Goal: Task Accomplishment & Management: Manage account settings

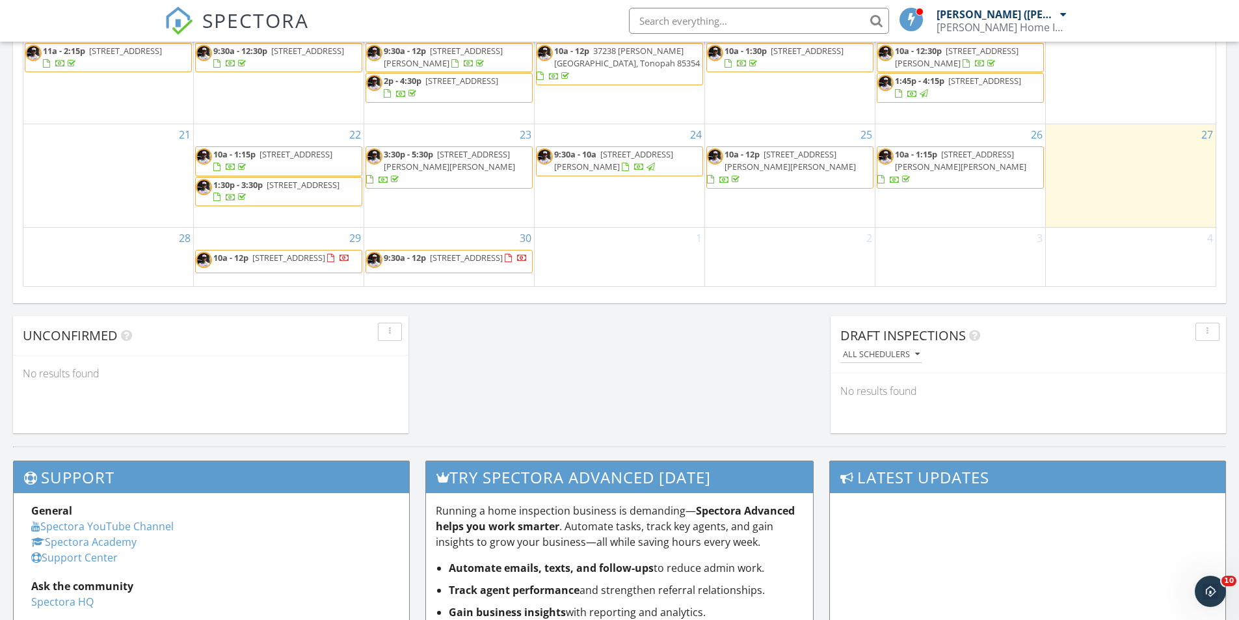
scroll to position [910, 0]
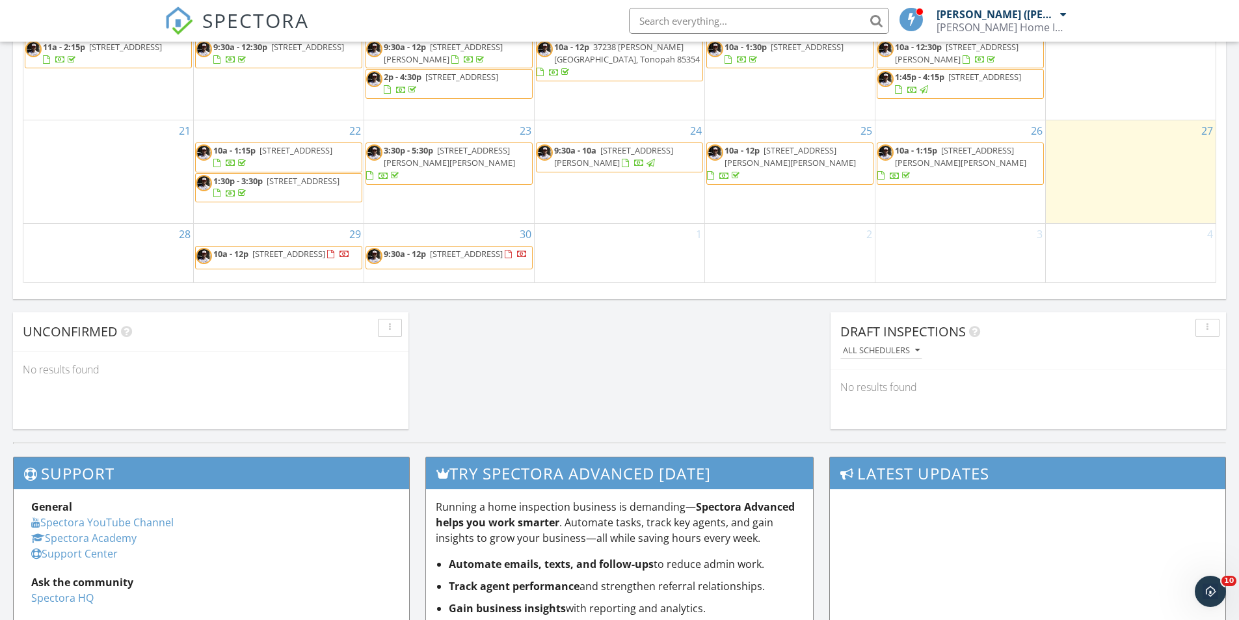
click at [436, 254] on span "[STREET_ADDRESS]" at bounding box center [466, 254] width 73 height 12
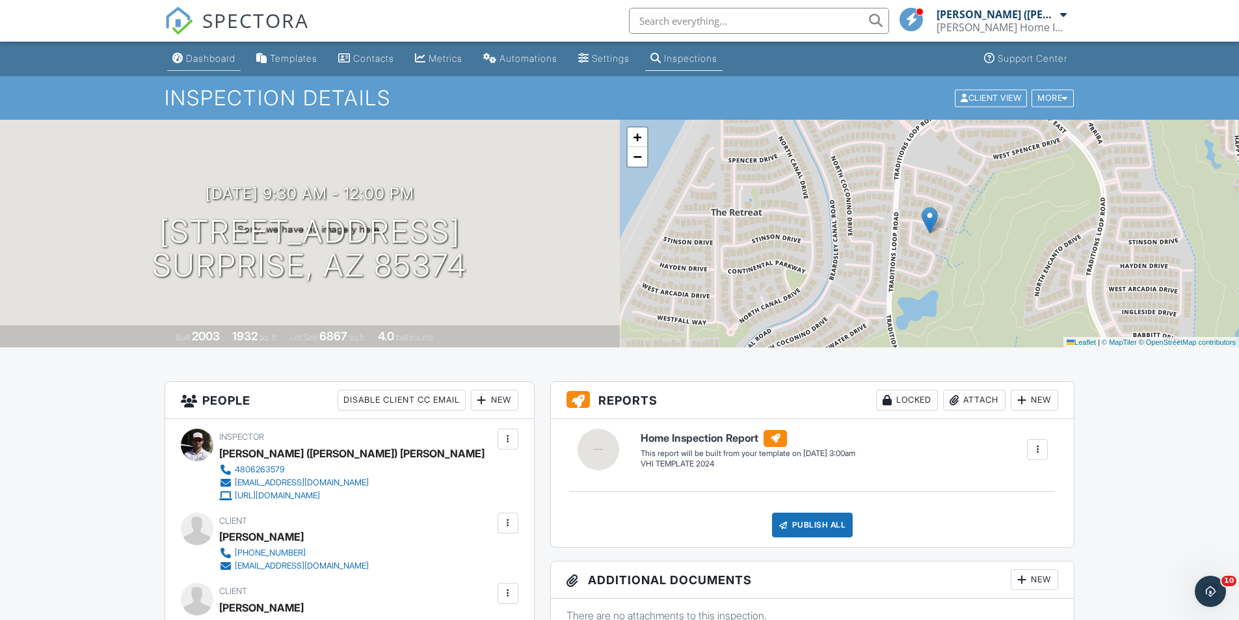
click at [220, 68] on link "Dashboard" at bounding box center [203, 59] width 73 height 24
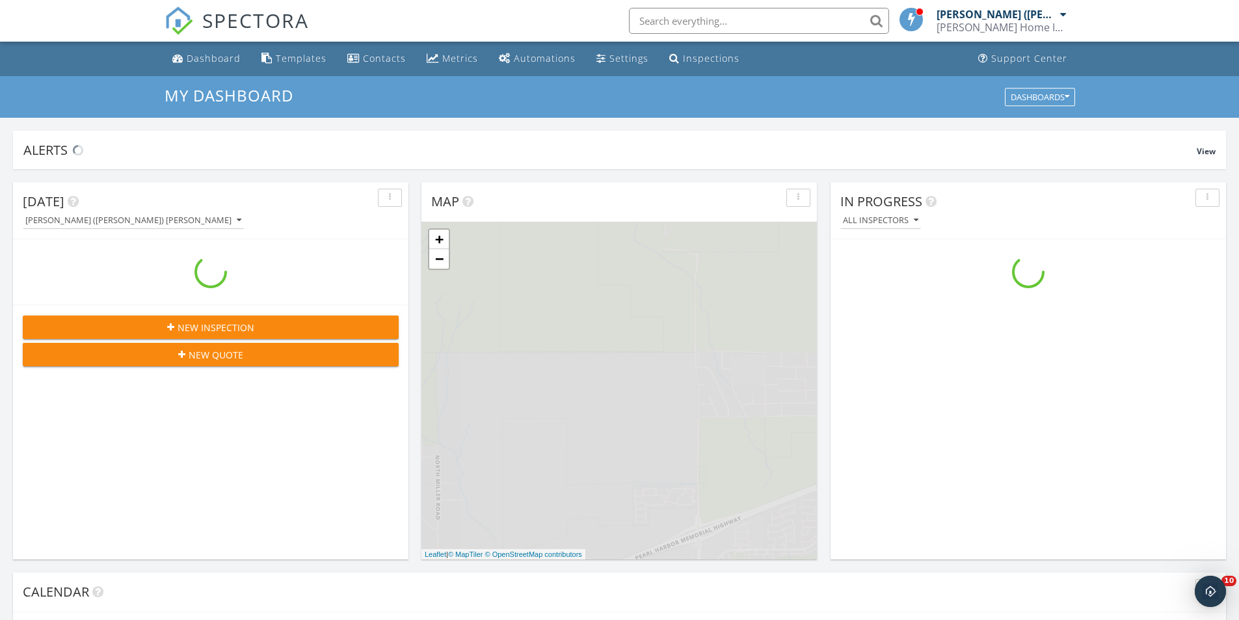
scroll to position [1204, 1259]
